Goal: Navigation & Orientation: Find specific page/section

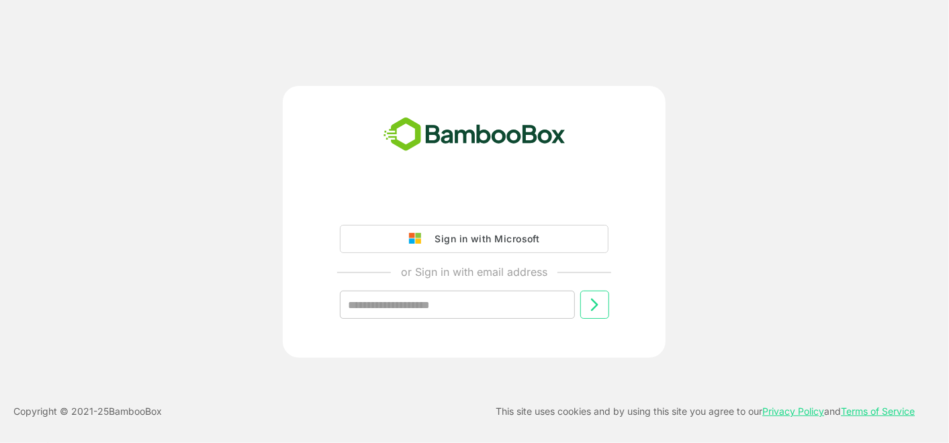
click at [490, 242] on div "Sign in with Microsoft" at bounding box center [483, 238] width 111 height 17
click at [471, 305] on input "text" at bounding box center [457, 305] width 235 height 28
type input "**********"
click at [595, 309] on icon at bounding box center [594, 305] width 16 height 16
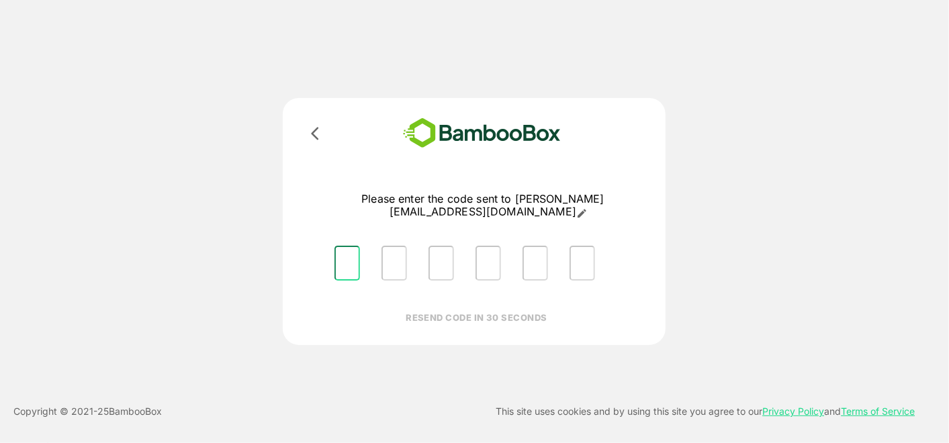
click at [346, 258] on input "Please enter OTP character 1" at bounding box center [347, 263] width 26 height 35
type input "*"
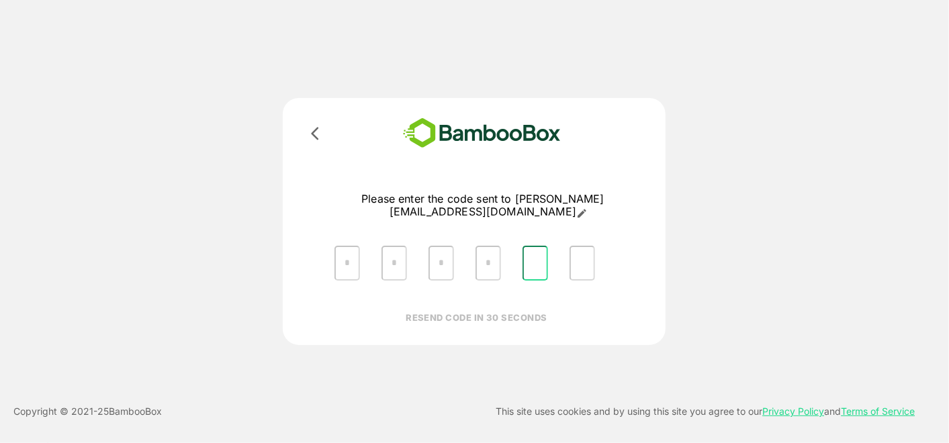
type input "*"
click at [353, 252] on input "Please enter OTP character 1" at bounding box center [347, 263] width 26 height 35
type input "*"
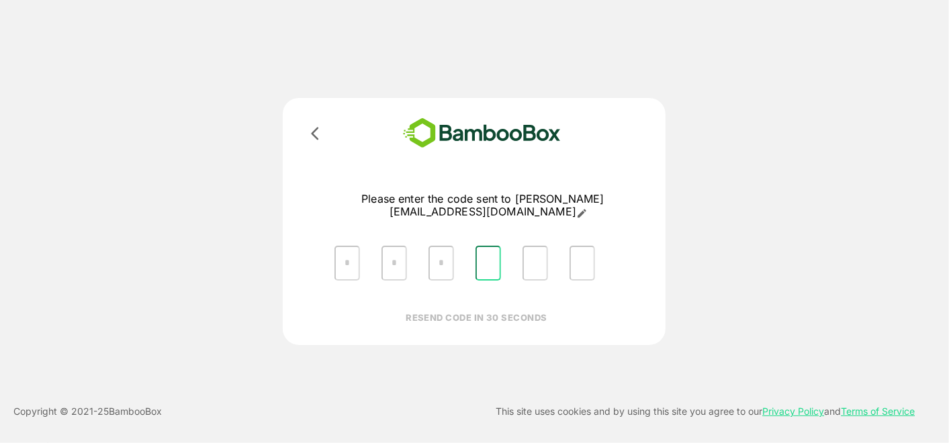
type input "*"
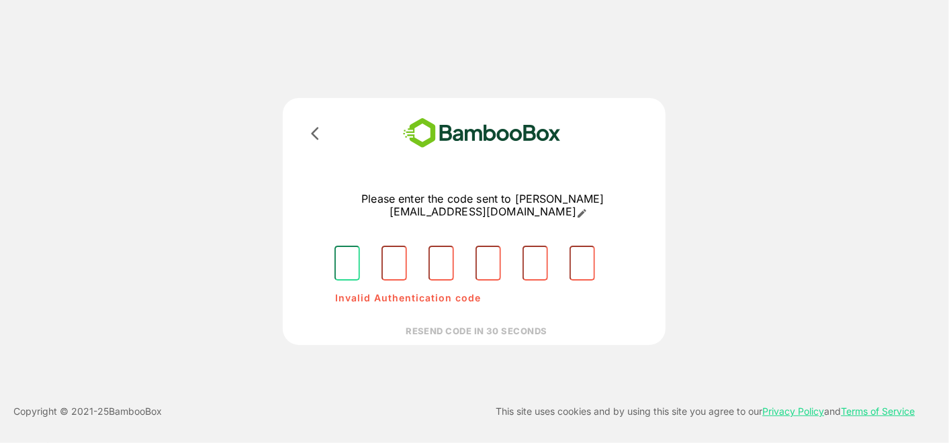
click at [349, 249] on input "Please enter OTP character 1" at bounding box center [347, 263] width 26 height 35
type input "*"
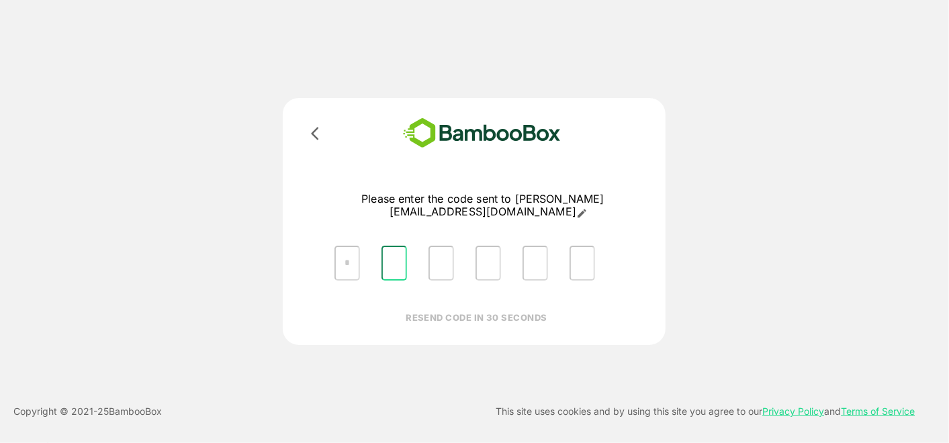
type input "*"
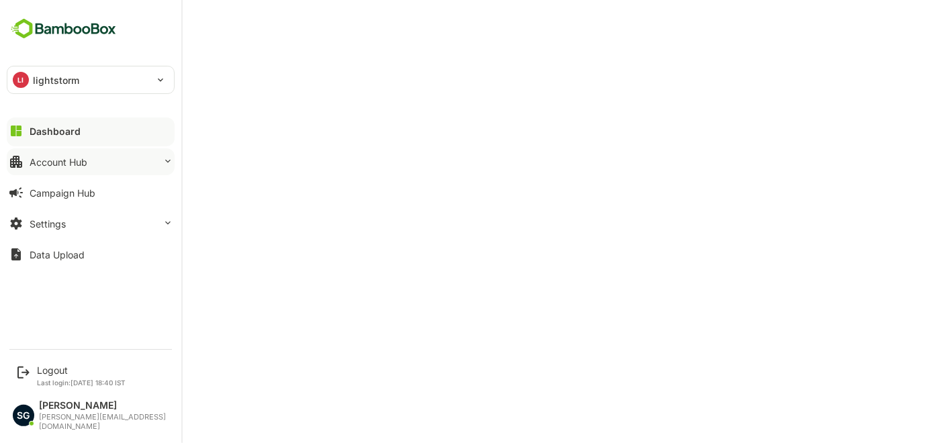
click at [51, 161] on div "Account Hub" at bounding box center [59, 161] width 58 height 11
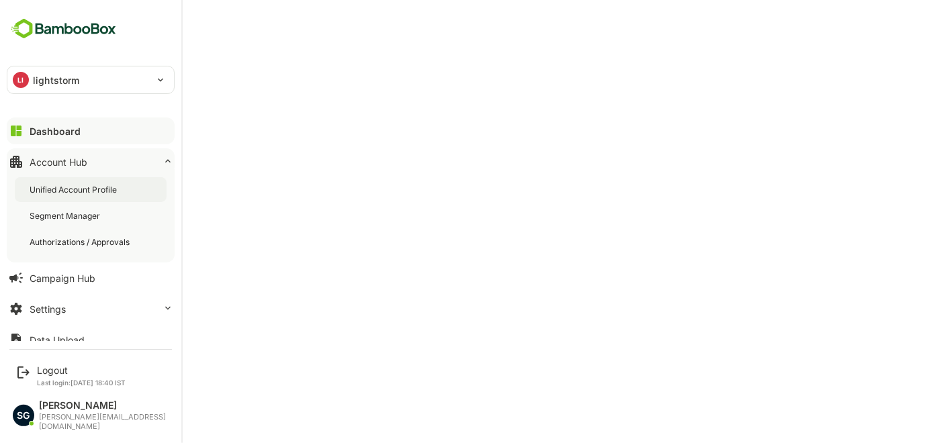
click at [61, 191] on div "Unified Account Profile" at bounding box center [75, 189] width 90 height 11
click at [92, 124] on button "Dashboard" at bounding box center [91, 131] width 168 height 27
